Goal: Task Accomplishment & Management: Complete application form

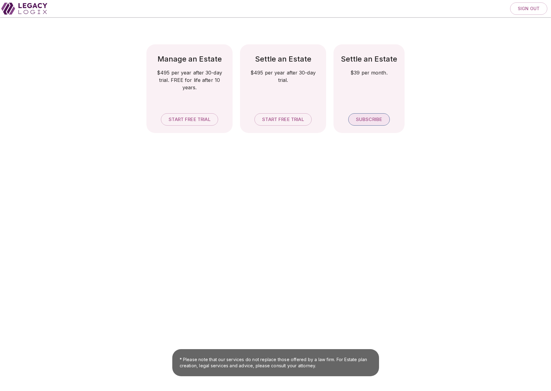
click at [367, 119] on span "Subscribe" at bounding box center [369, 120] width 26 height 6
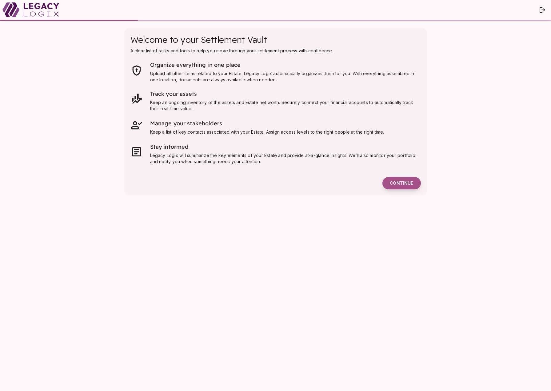
click at [402, 183] on span "Continue" at bounding box center [401, 183] width 23 height 6
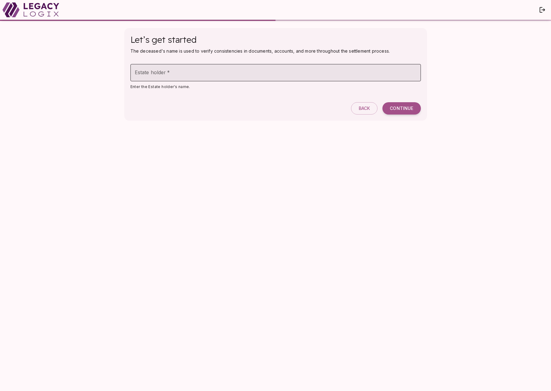
click at [155, 74] on input "Estate holder   *" at bounding box center [275, 72] width 290 height 17
type input "**********"
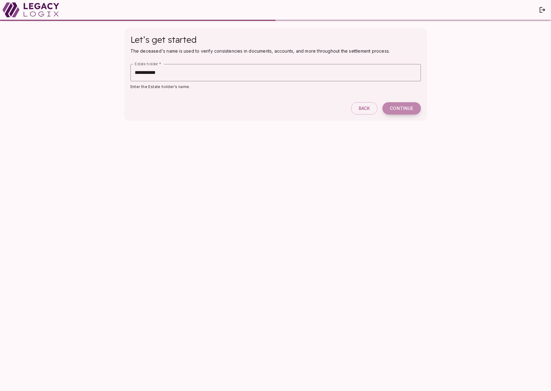
click at [392, 106] on span "Continue" at bounding box center [401, 109] width 23 height 6
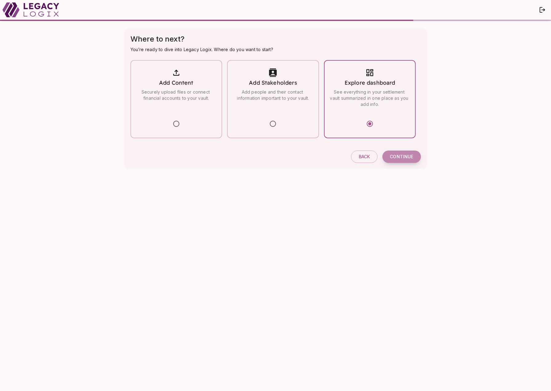
click at [398, 158] on span "Continue" at bounding box center [401, 157] width 23 height 6
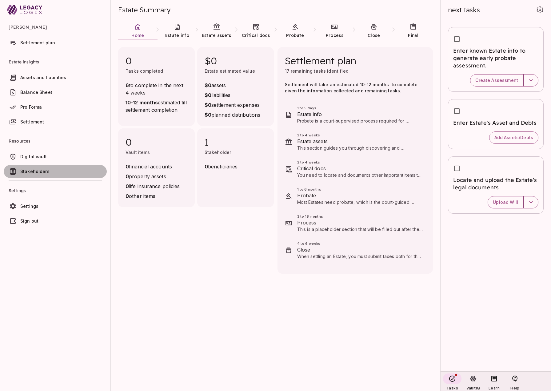
click at [36, 171] on span "Stakeholders" at bounding box center [34, 171] width 29 height 5
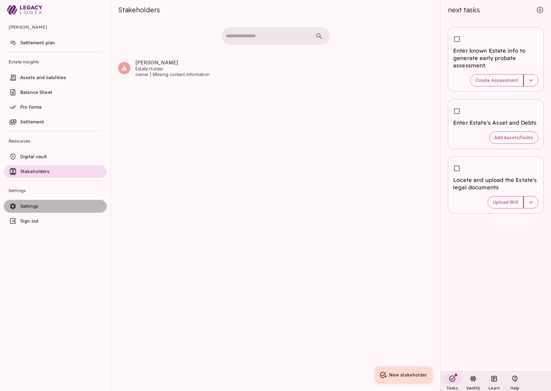
click at [36, 206] on span "Settings" at bounding box center [29, 205] width 18 height 5
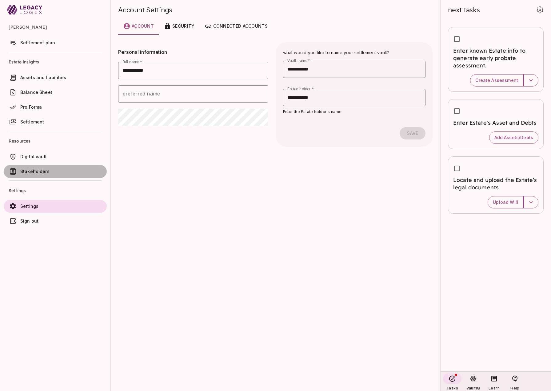
click at [53, 170] on span "Stakeholders" at bounding box center [62, 171] width 84 height 6
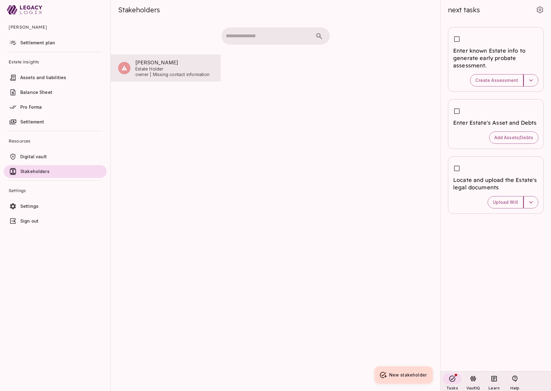
click at [149, 65] on span "[PERSON_NAME]" at bounding box center [174, 62] width 78 height 7
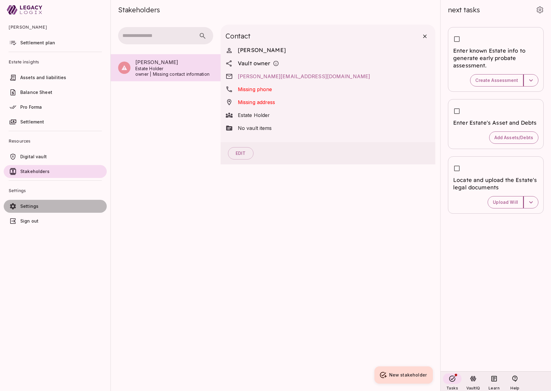
click at [38, 207] on span "Settings" at bounding box center [62, 206] width 84 height 6
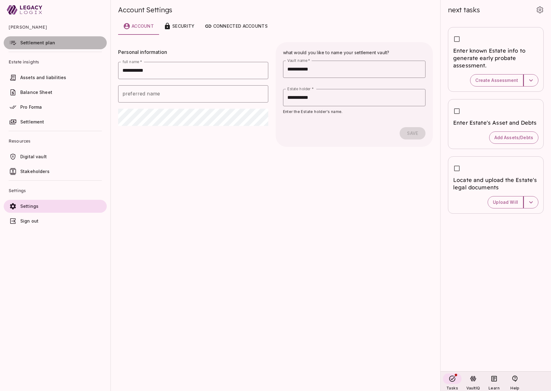
click at [44, 42] on span "Settlement plan" at bounding box center [37, 42] width 35 height 5
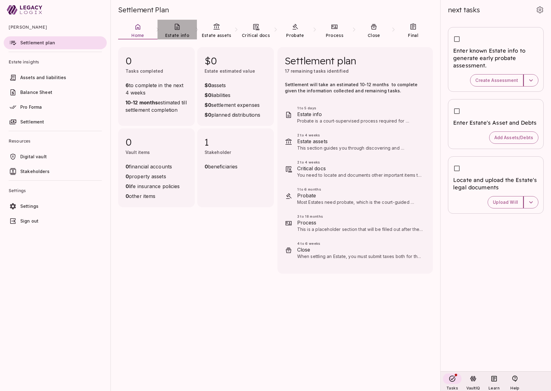
click at [177, 32] on link "Estate info" at bounding box center [177, 31] width 39 height 22
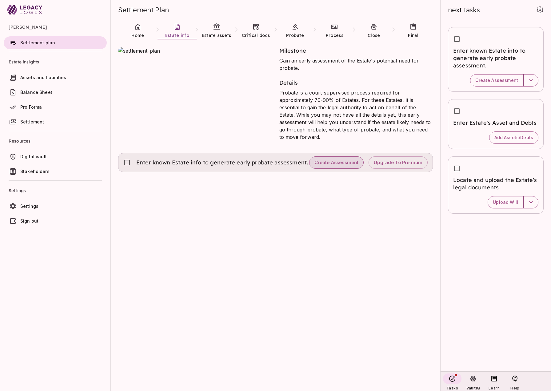
click at [341, 163] on span "Create Assessment" at bounding box center [336, 163] width 44 height 6
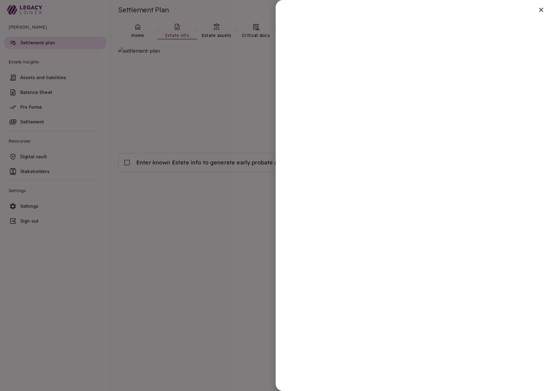
click at [215, 229] on div at bounding box center [275, 195] width 551 height 391
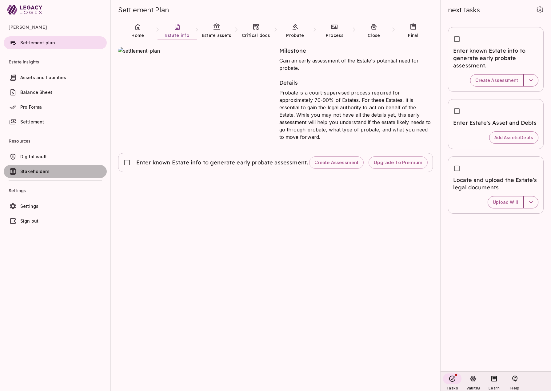
click at [35, 172] on span "Stakeholders" at bounding box center [34, 171] width 29 height 5
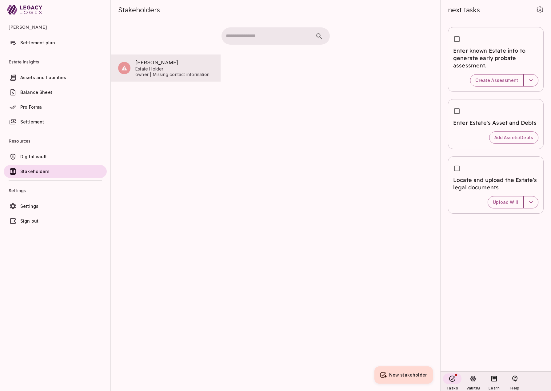
click at [152, 68] on span "Estate Holder" at bounding box center [174, 69] width 78 height 6
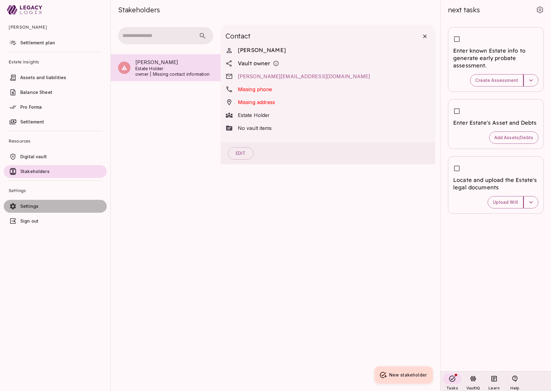
click at [36, 205] on span "Settings" at bounding box center [29, 205] width 18 height 5
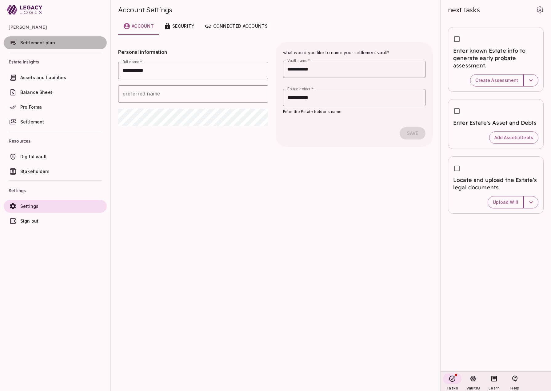
click at [42, 44] on span "Settlement plan" at bounding box center [37, 42] width 35 height 5
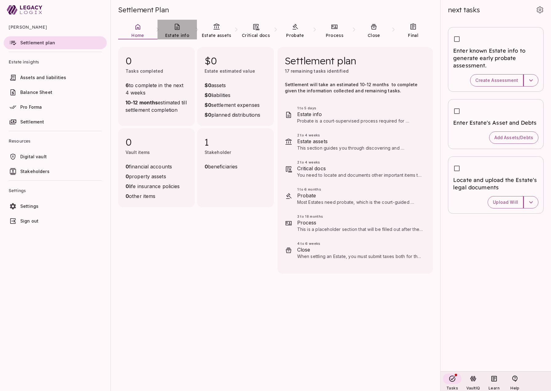
click at [181, 33] on span "Estate info" at bounding box center [177, 36] width 24 height 6
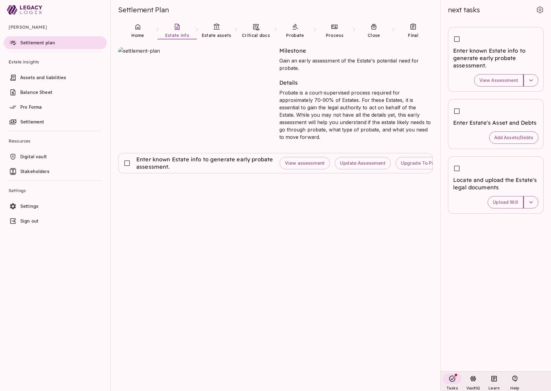
click at [35, 157] on span "Digital vault" at bounding box center [33, 156] width 26 height 5
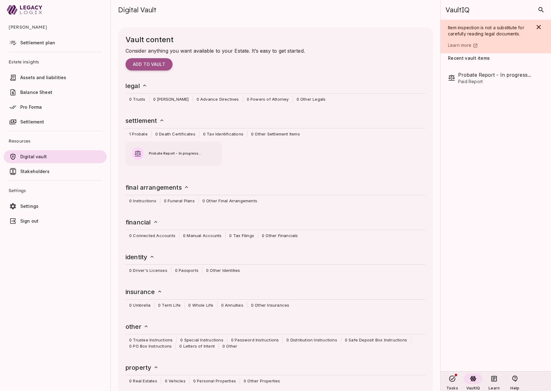
click at [36, 173] on span "Stakeholders" at bounding box center [34, 171] width 29 height 5
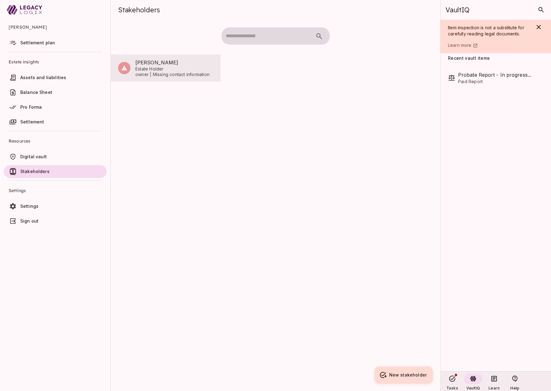
click at [152, 66] on span "[PERSON_NAME]" at bounding box center [174, 62] width 78 height 7
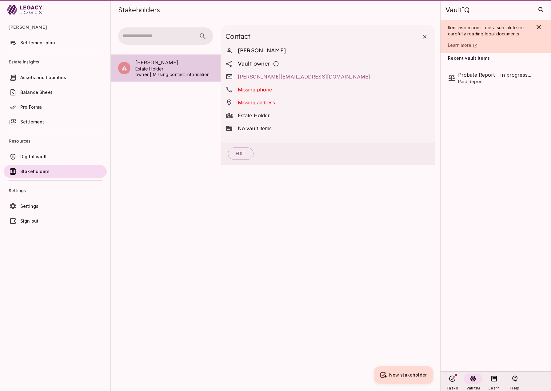
scroll to position [0, 0]
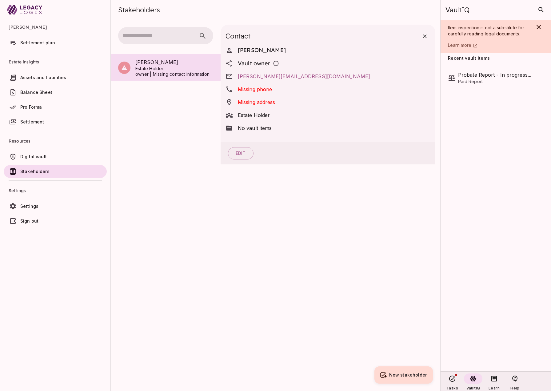
click at [40, 205] on span "Settings" at bounding box center [62, 206] width 84 height 6
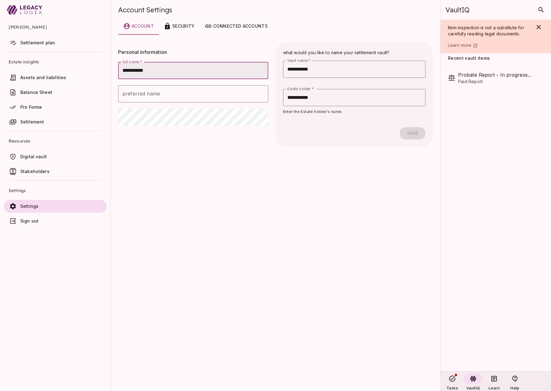
click at [40, 155] on span "Digital vault" at bounding box center [33, 156] width 26 height 5
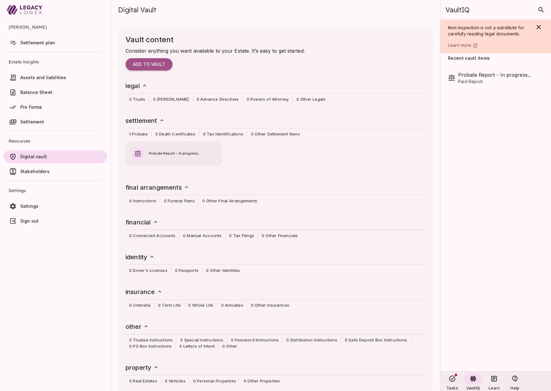
click at [170, 154] on span "Probate Report - In progress..." at bounding box center [182, 154] width 67 height 6
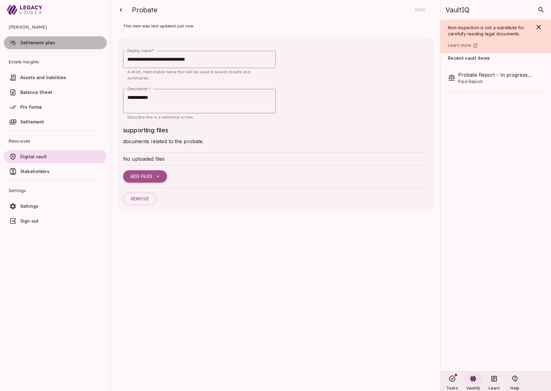
click at [42, 43] on span "Settlement plan" at bounding box center [37, 42] width 35 height 5
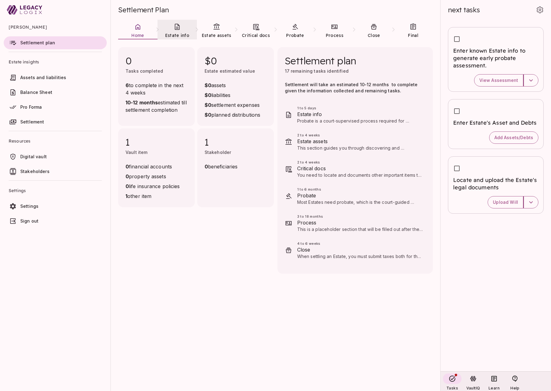
click at [175, 34] on span "Estate info" at bounding box center [177, 36] width 24 height 6
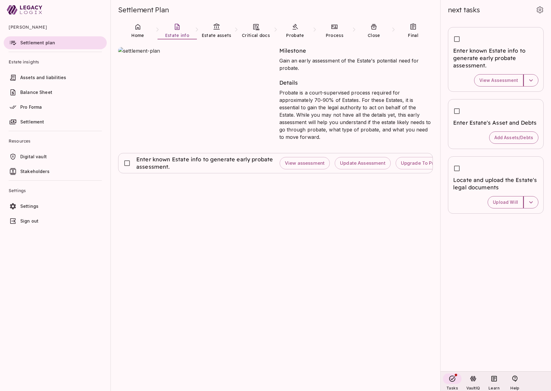
click at [41, 172] on span "Stakeholders" at bounding box center [34, 171] width 29 height 5
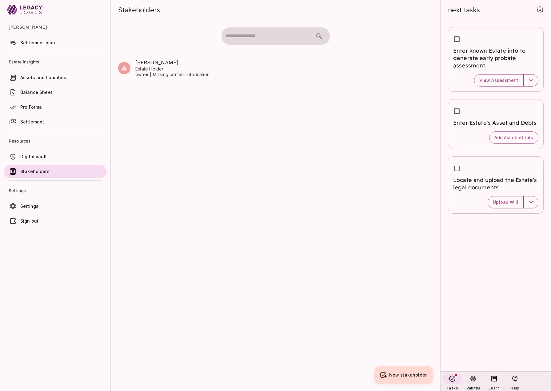
click at [31, 204] on span "Settings" at bounding box center [29, 205] width 18 height 5
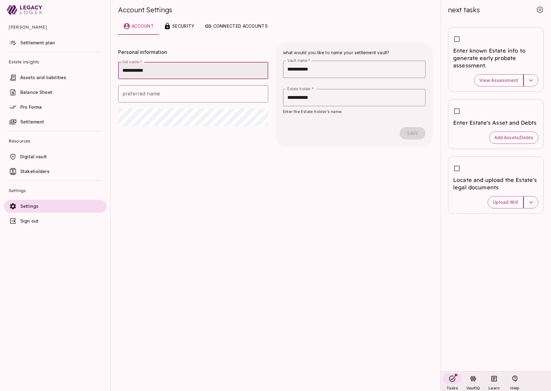
click at [36, 157] on span "Digital vault" at bounding box center [33, 156] width 26 height 5
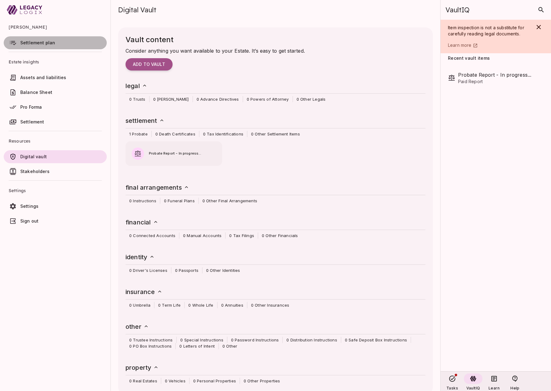
click at [38, 44] on span "Settlement plan" at bounding box center [37, 42] width 35 height 5
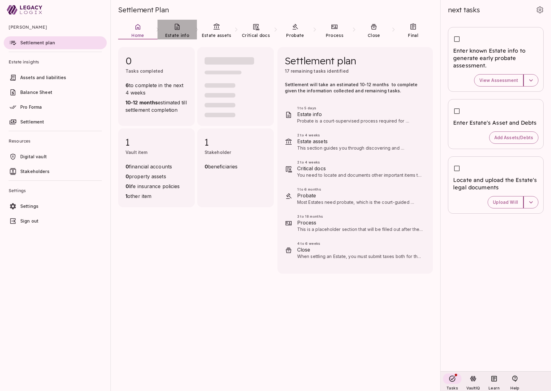
click at [177, 31] on link "Estate info" at bounding box center [177, 31] width 39 height 22
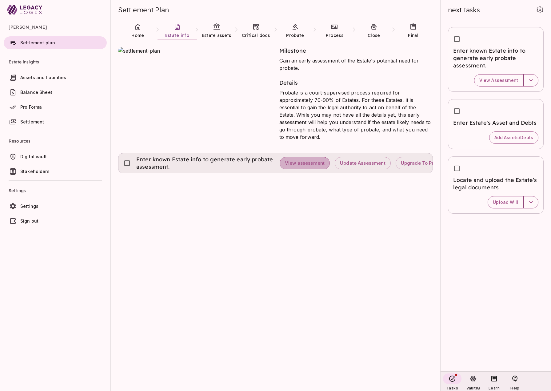
click at [299, 162] on span "View assessment" at bounding box center [305, 163] width 40 height 6
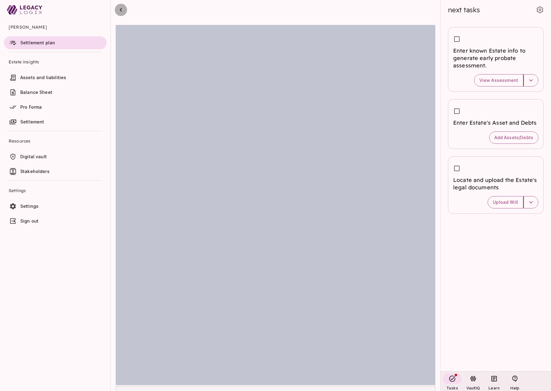
click at [121, 10] on icon "button" at bounding box center [120, 9] width 7 height 7
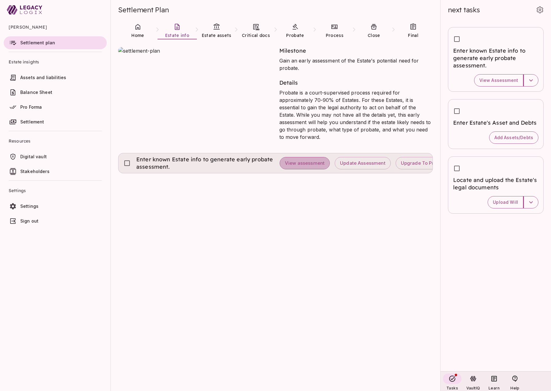
click at [302, 165] on span "View assessment" at bounding box center [305, 163] width 40 height 6
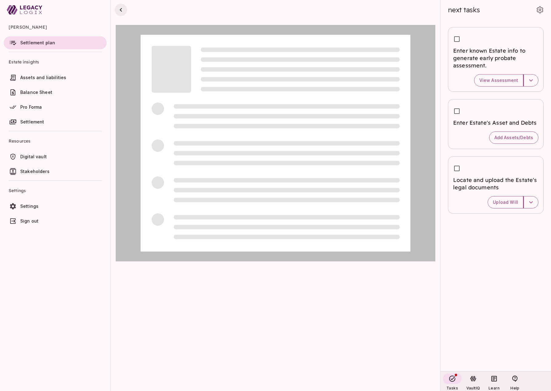
scroll to position [1, 0]
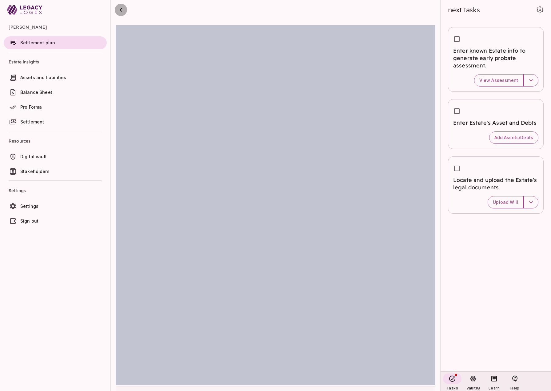
click at [122, 10] on icon "button" at bounding box center [120, 9] width 7 height 7
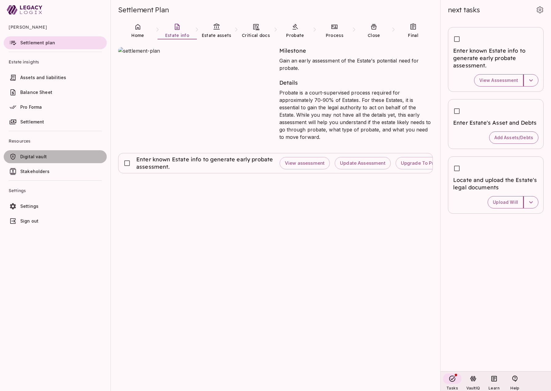
click at [42, 158] on span "Digital vault" at bounding box center [33, 156] width 26 height 5
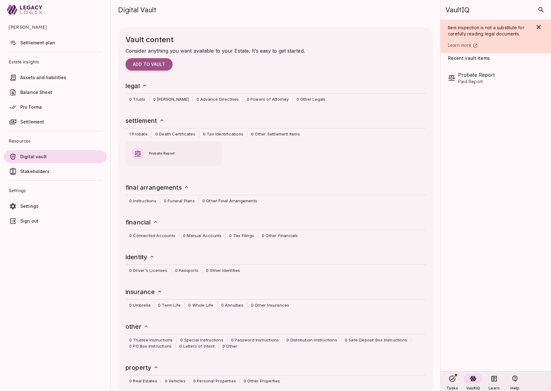
click at [42, 169] on span "Stakeholders" at bounding box center [34, 171] width 29 height 5
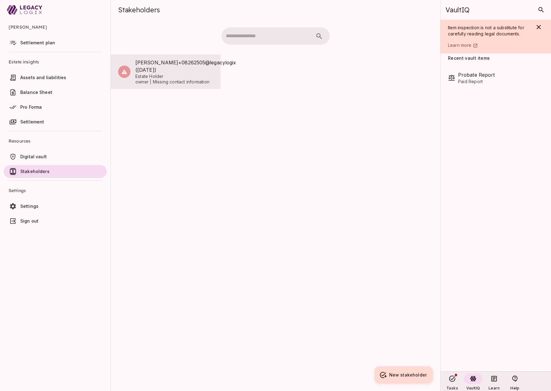
click at [160, 73] on span "[PERSON_NAME]+08262505@legacylogix ([DATE])" at bounding box center [174, 66] width 78 height 15
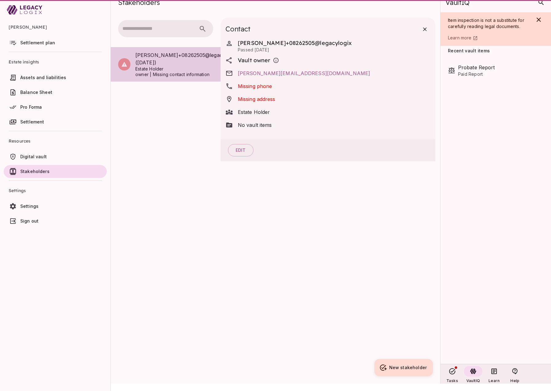
scroll to position [0, 0]
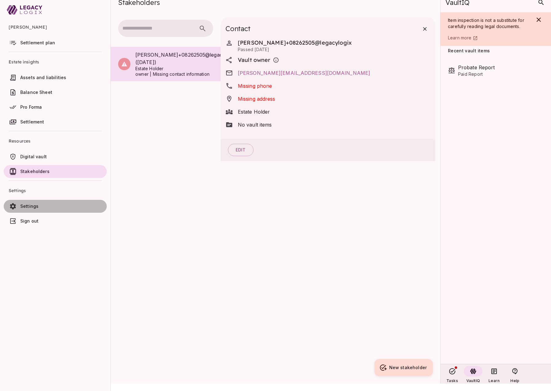
click at [41, 206] on span "Settings" at bounding box center [62, 206] width 84 height 6
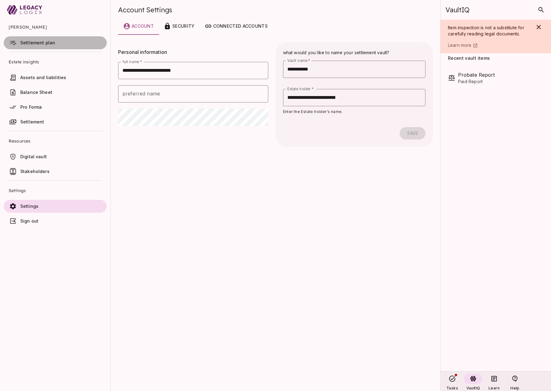
click at [36, 45] on span "Settlement plan" at bounding box center [37, 42] width 35 height 5
